Goal: Task Accomplishment & Management: Manage account settings

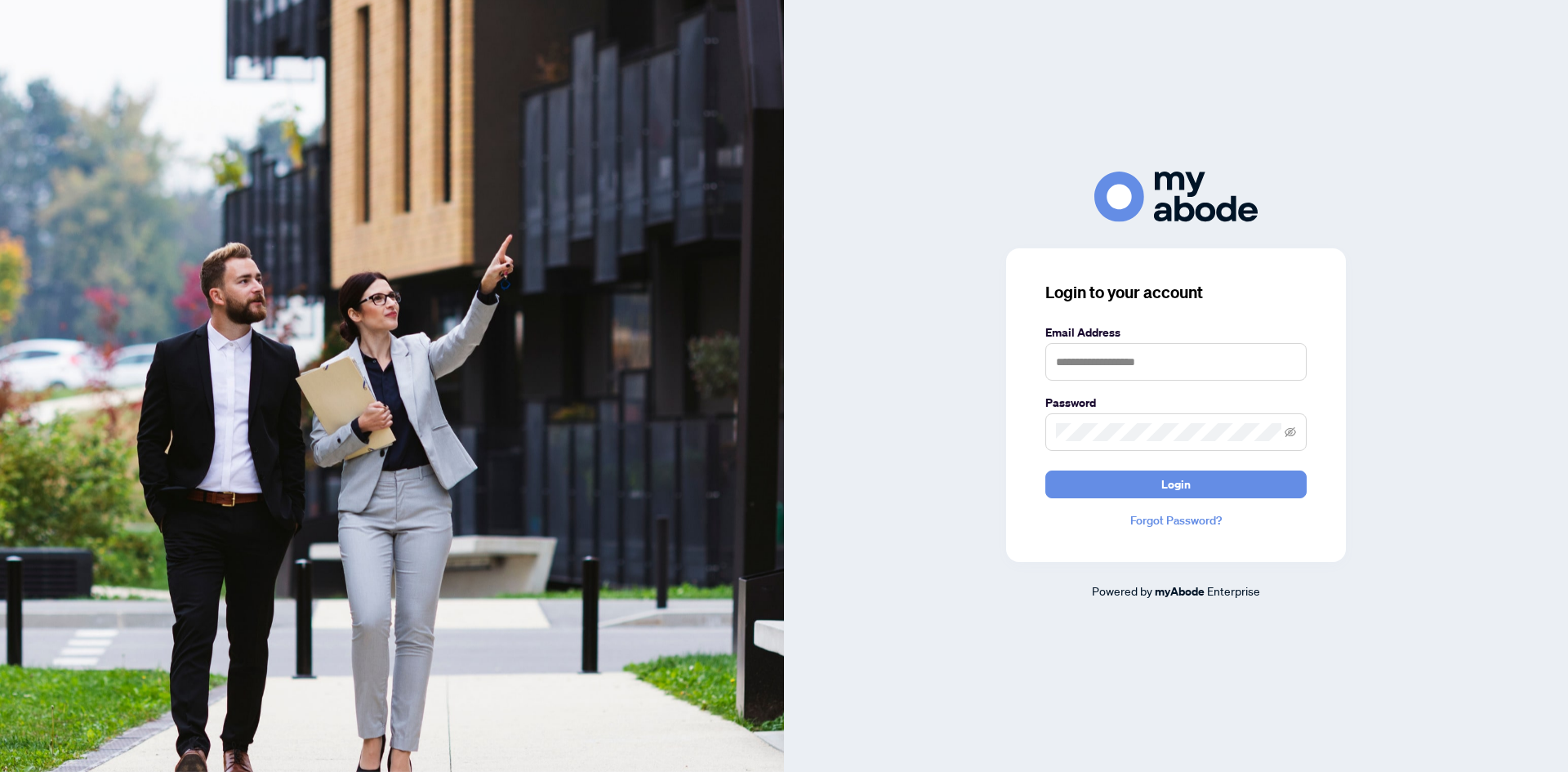
click at [1136, 346] on div "Email Address" at bounding box center [1176, 352] width 261 height 57
click at [1136, 350] on input "text" at bounding box center [1176, 362] width 261 height 38
type input "**********"
click at [1045, 470] on button "Login" at bounding box center [1176, 484] width 261 height 28
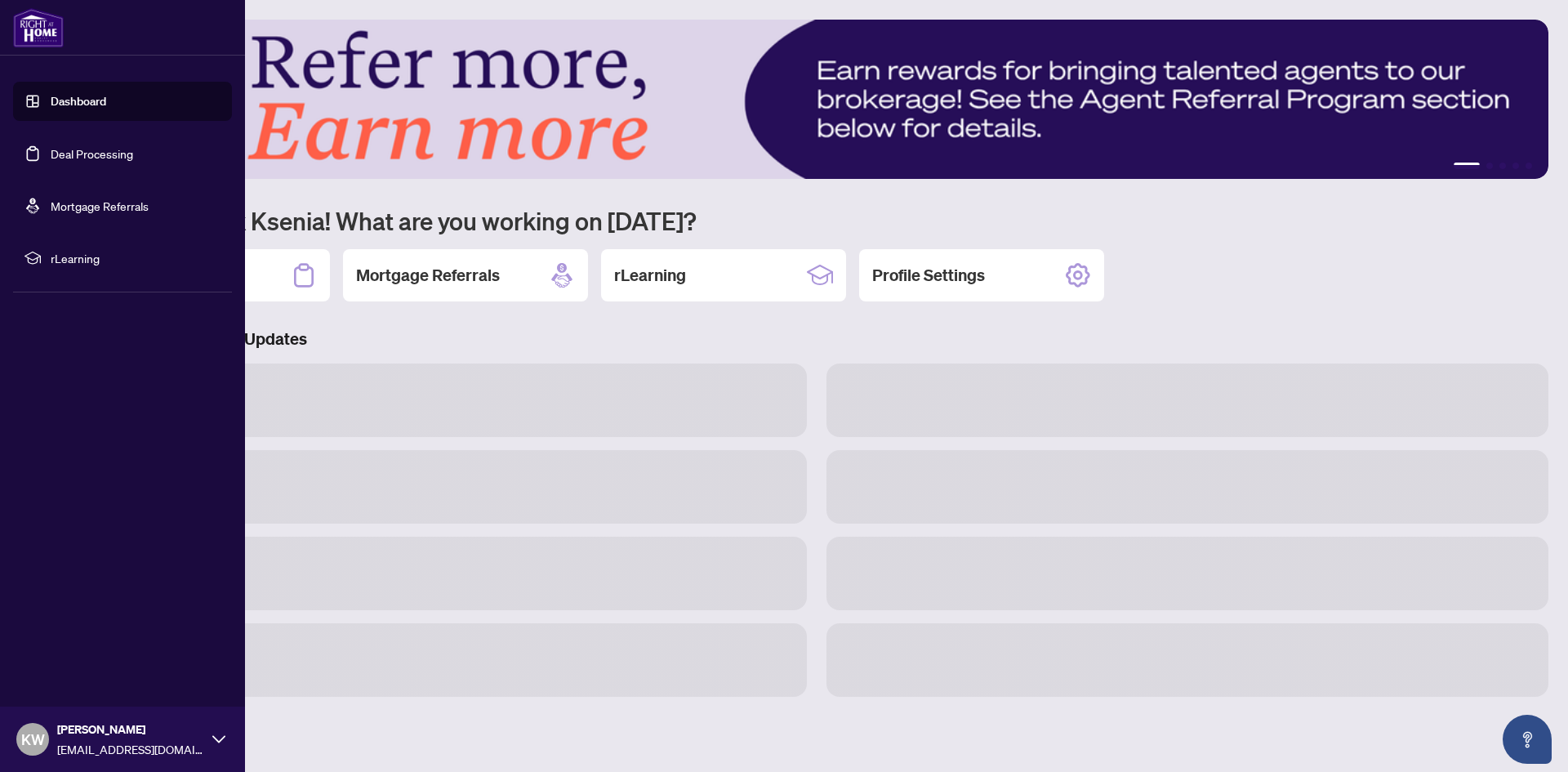
click at [51, 149] on link "Deal Processing" at bounding box center [92, 154] width 83 height 15
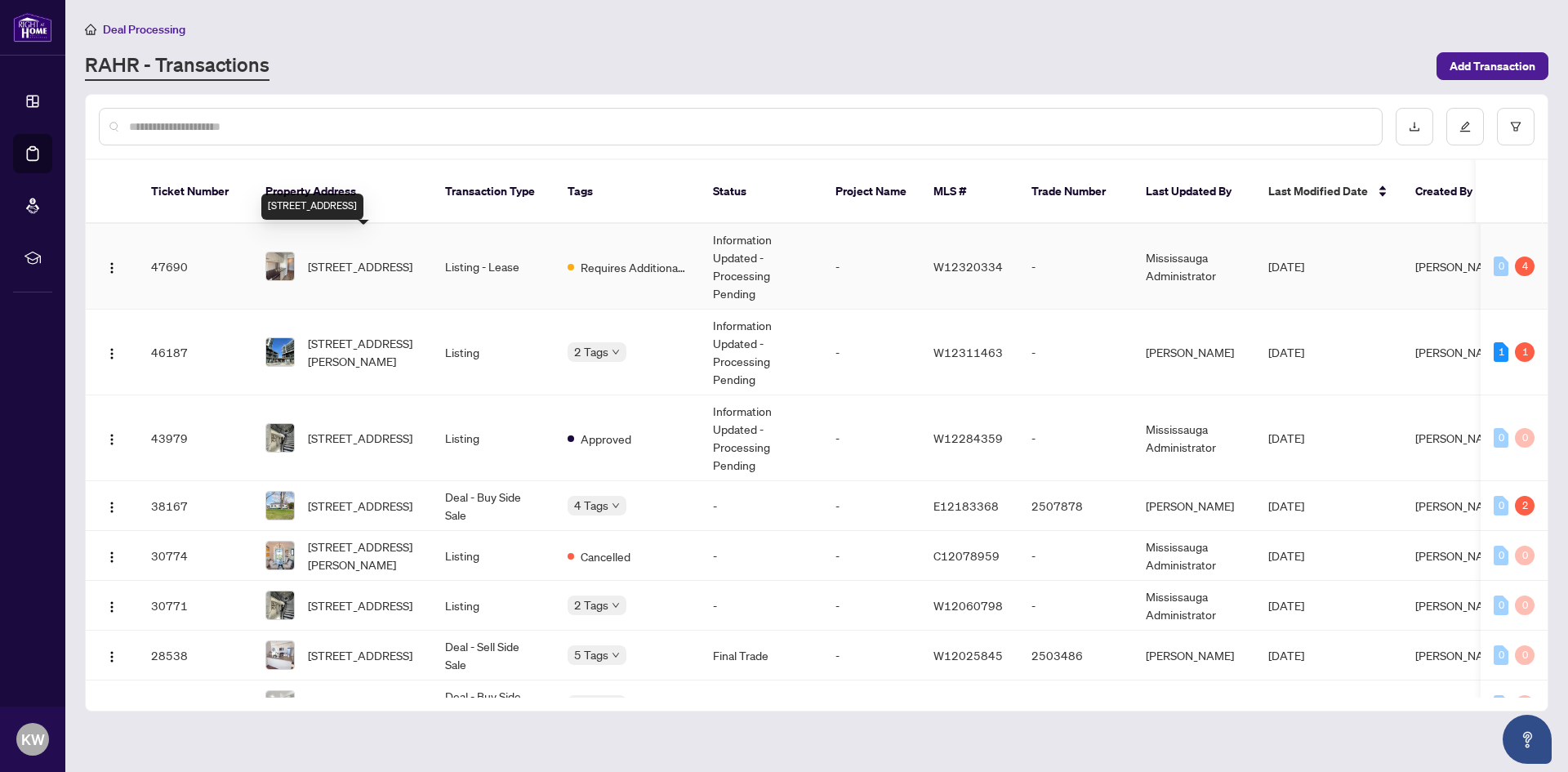
click at [401, 258] on span "[STREET_ADDRESS]" at bounding box center [361, 267] width 105 height 18
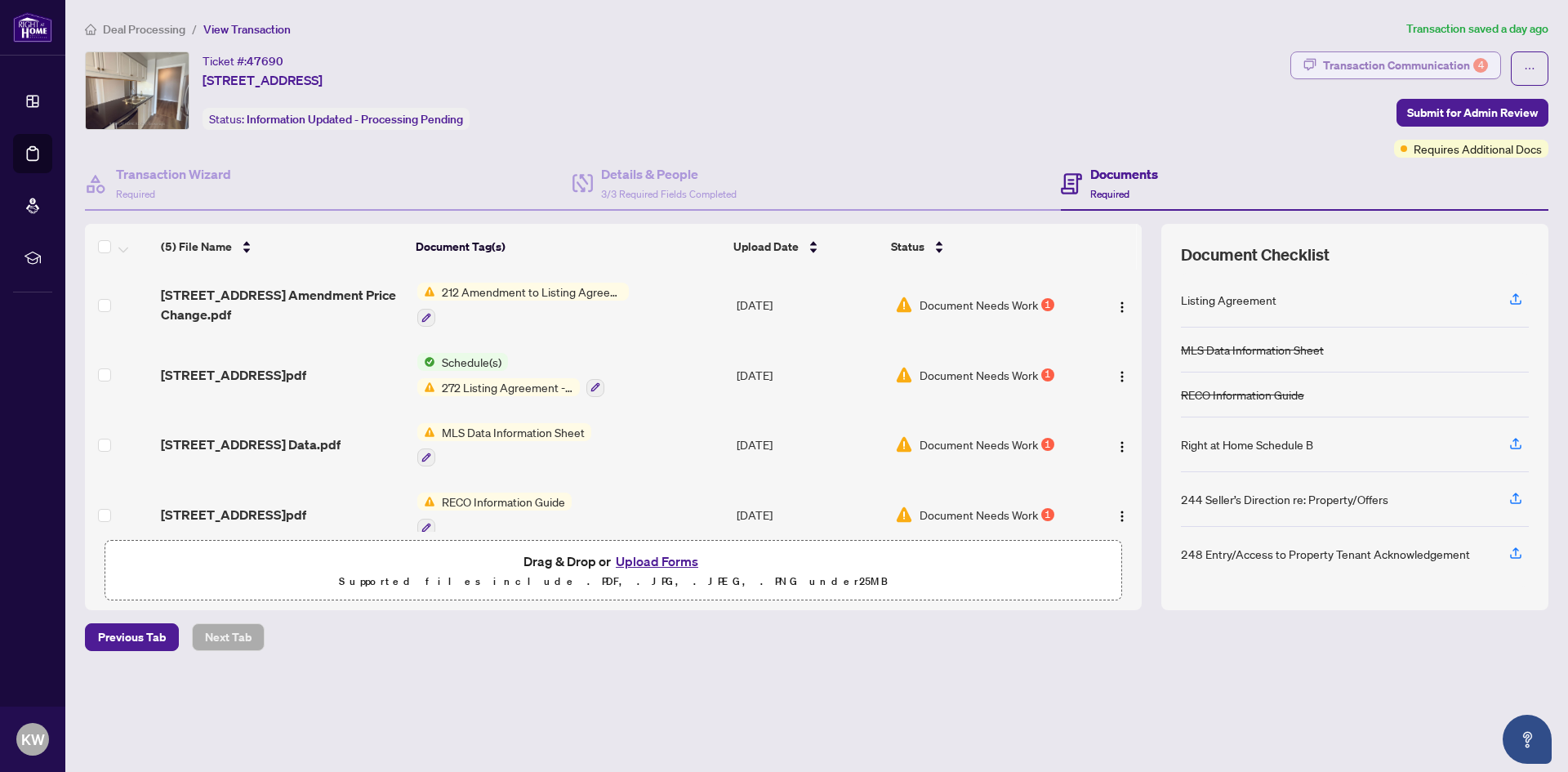
click at [1419, 71] on div "Transaction Communication 4" at bounding box center [1405, 65] width 165 height 26
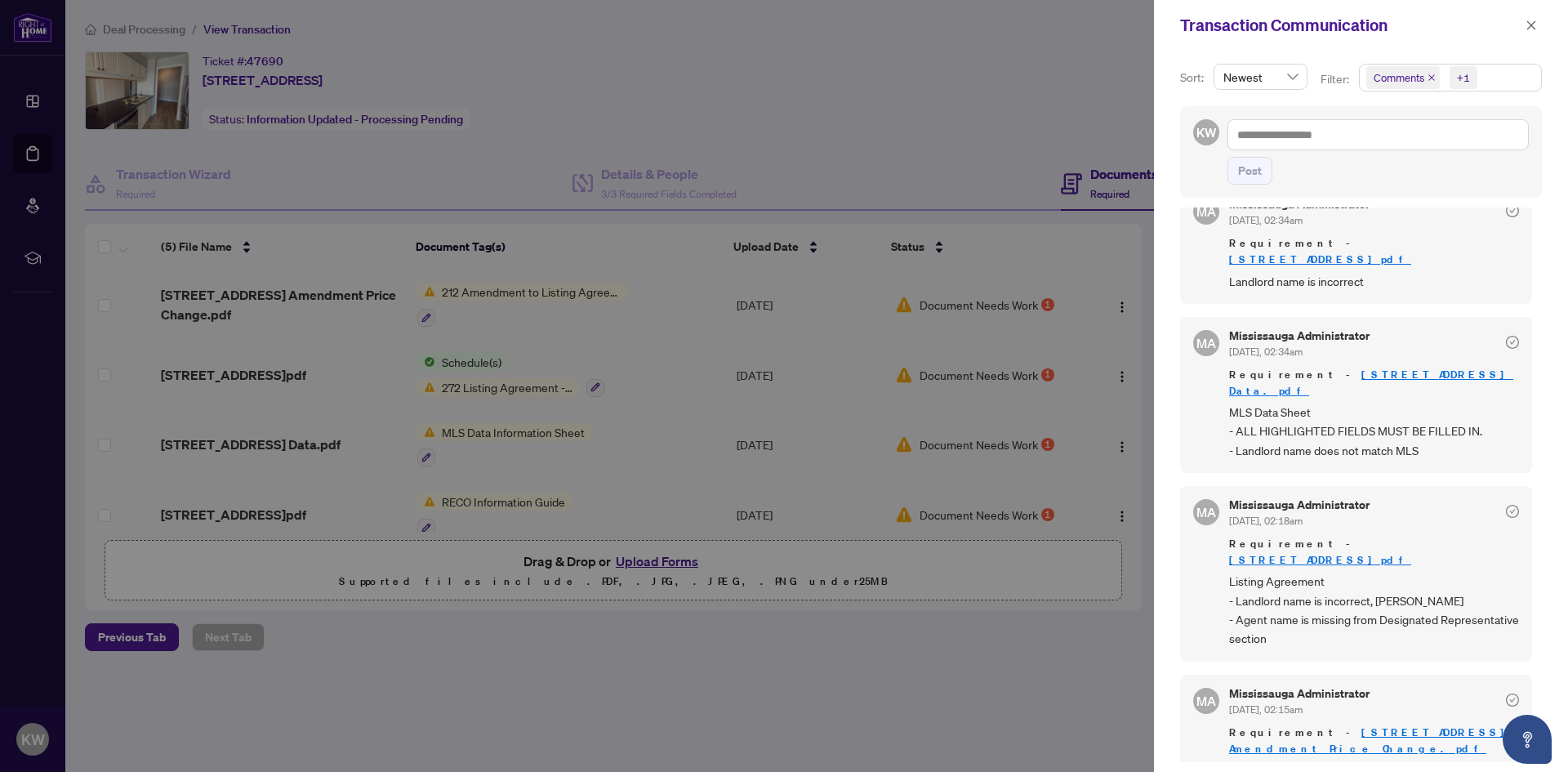
scroll to position [4, 0]
click at [745, 693] on div at bounding box center [784, 386] width 1568 height 772
click at [1534, 20] on icon "close" at bounding box center [1531, 25] width 11 height 11
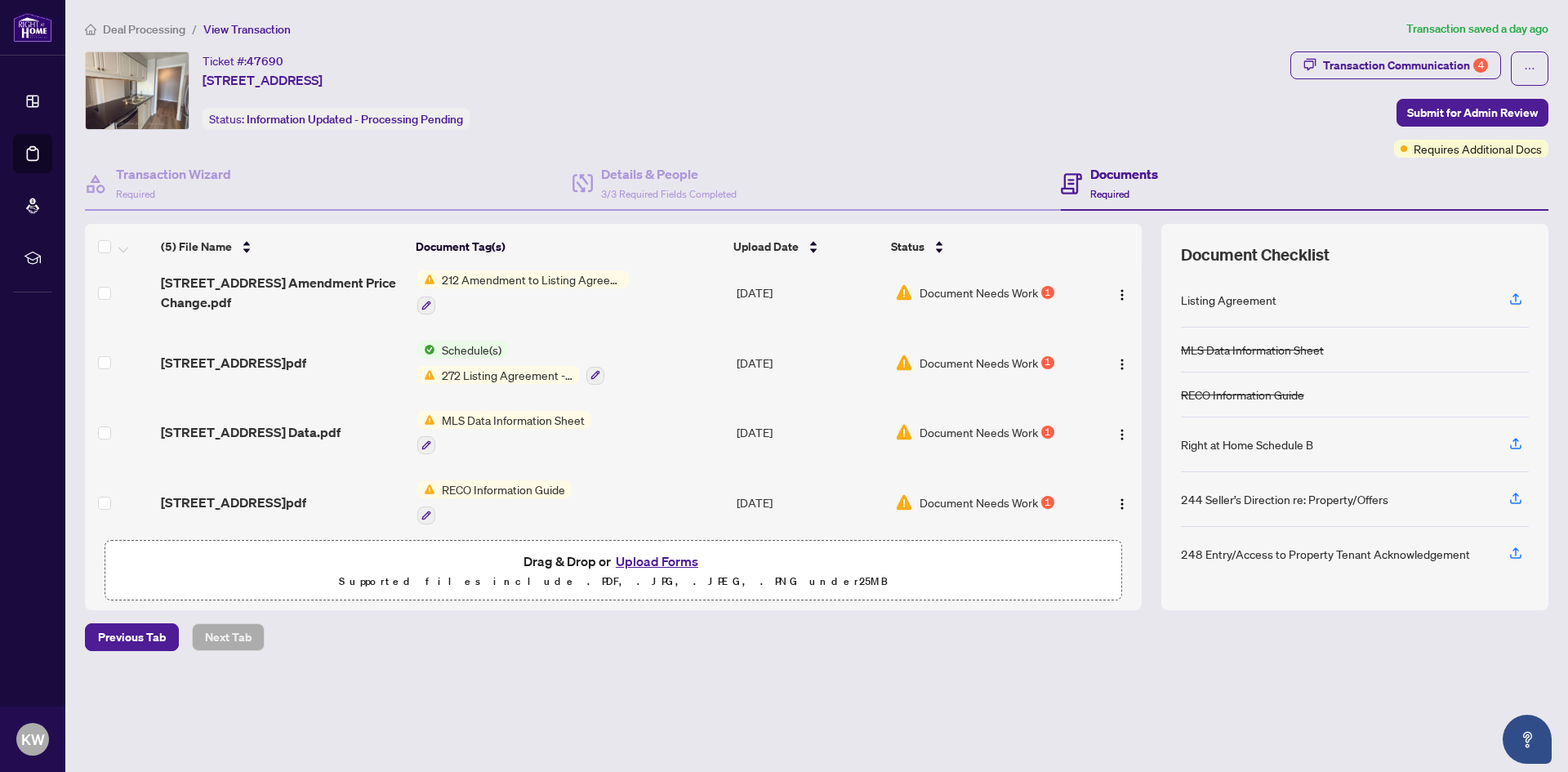
scroll to position [0, 0]
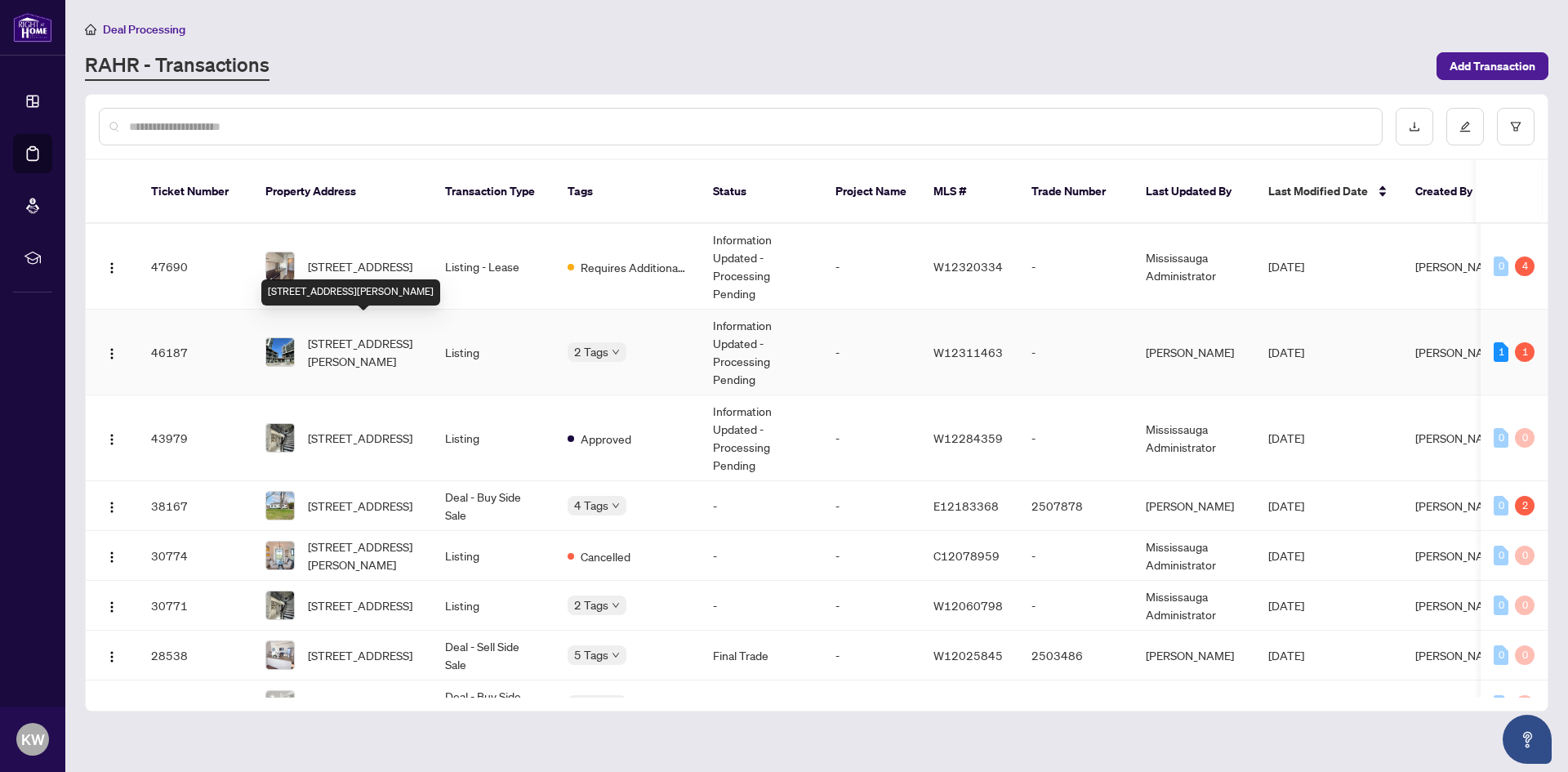
click at [378, 335] on span "[STREET_ADDRESS][PERSON_NAME]" at bounding box center [363, 351] width 111 height 36
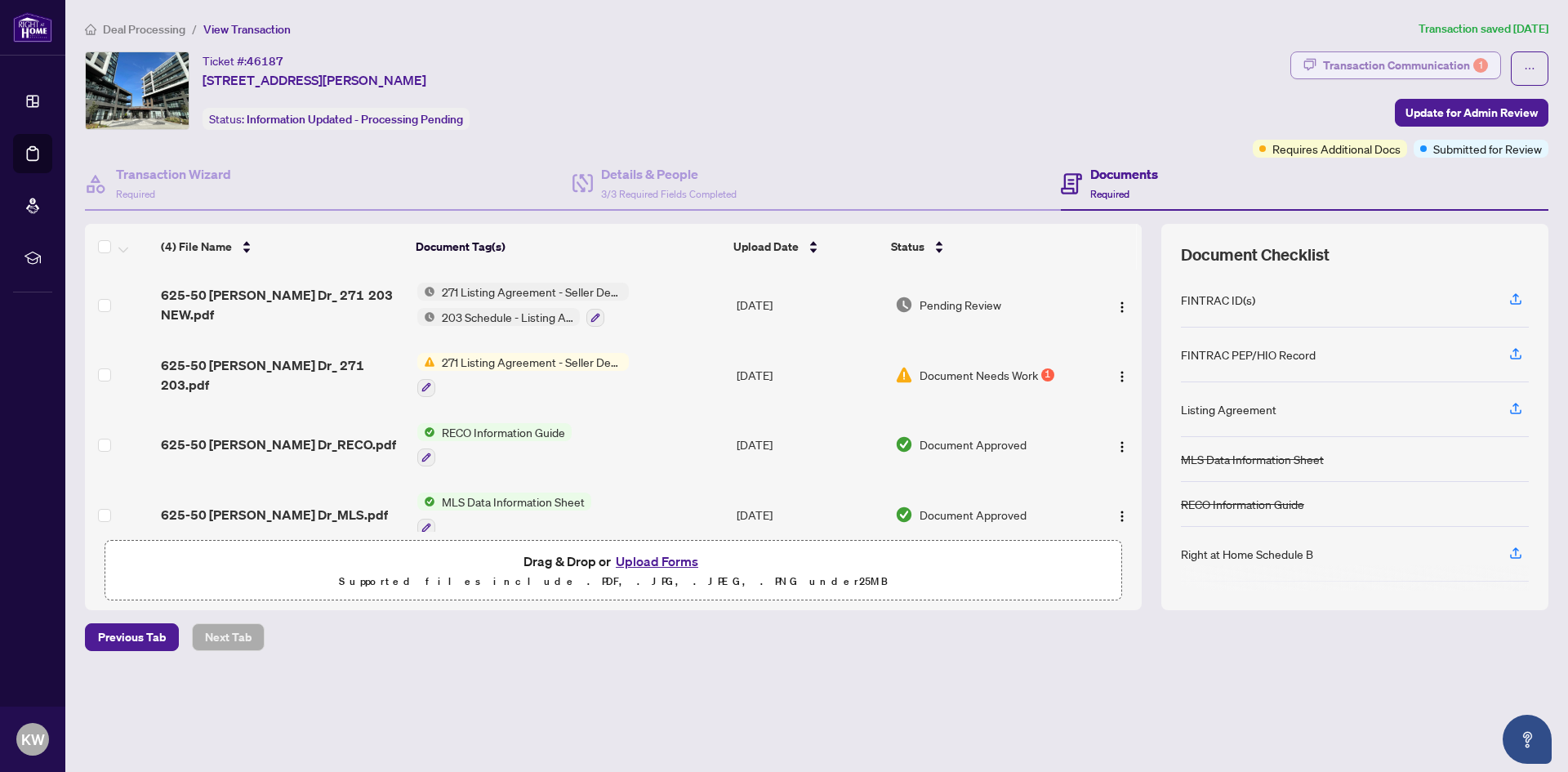
click at [1451, 63] on div "Transaction Communication 1" at bounding box center [1405, 65] width 165 height 26
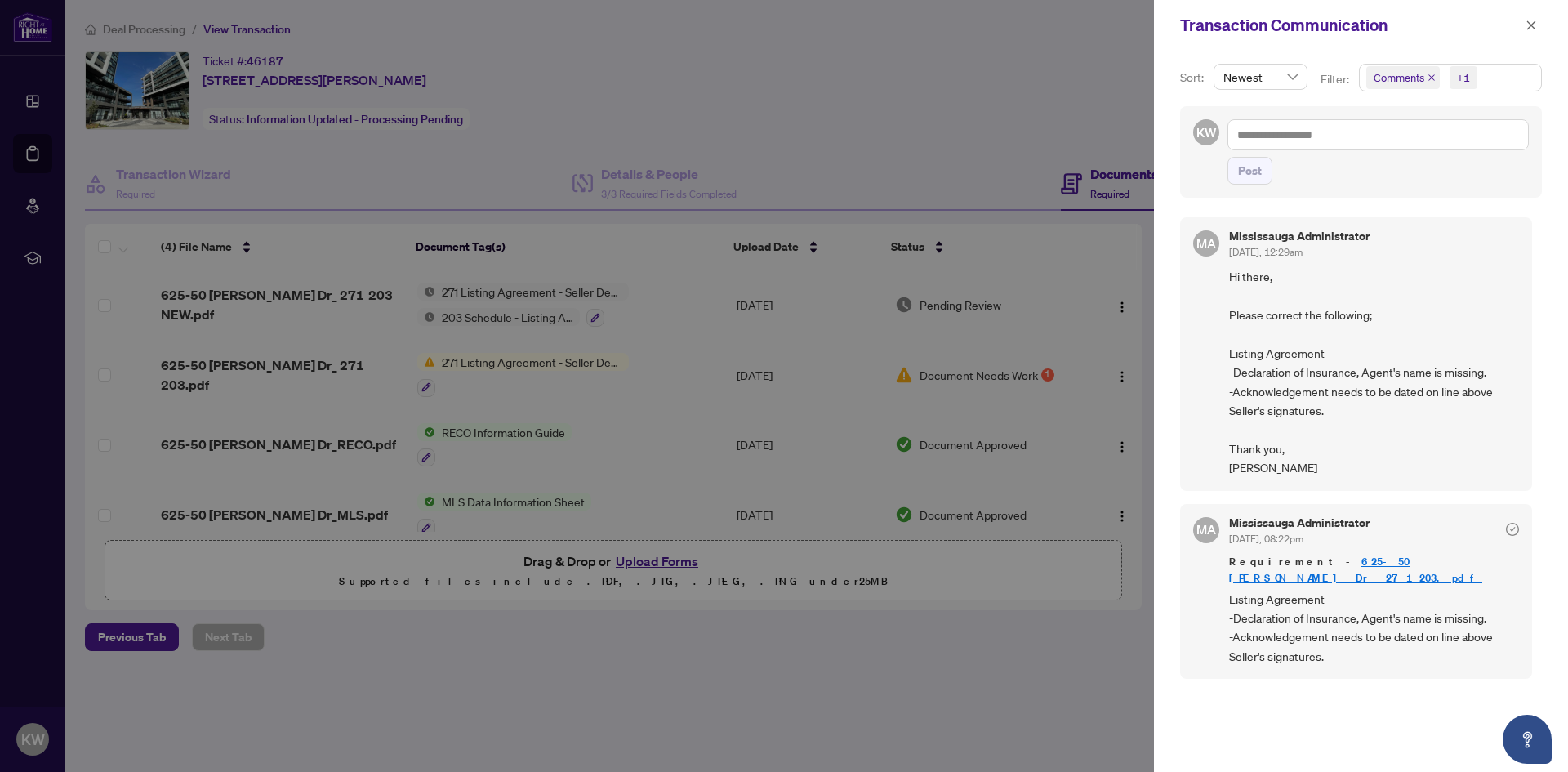
click at [1019, 702] on div at bounding box center [784, 386] width 1568 height 772
click at [1529, 21] on icon "close" at bounding box center [1531, 25] width 11 height 11
